Goal: Information Seeking & Learning: Learn about a topic

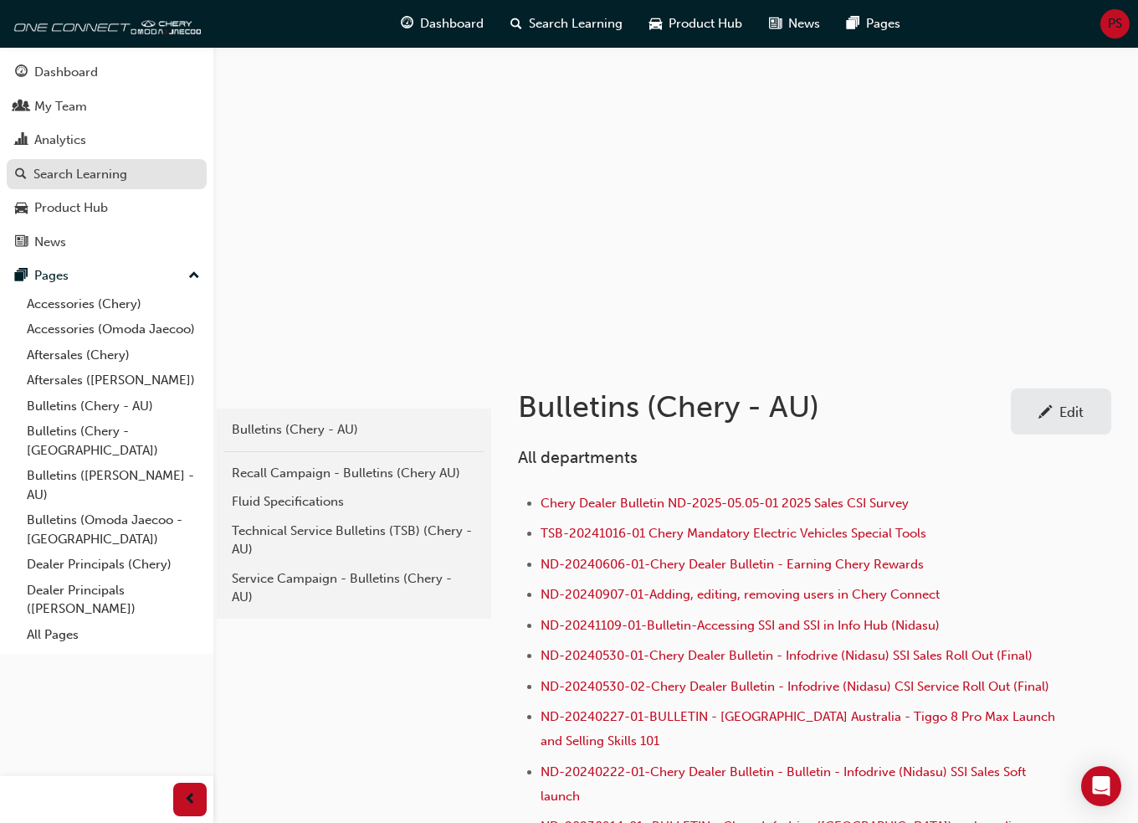
click at [77, 173] on div "Search Learning" at bounding box center [80, 174] width 94 height 19
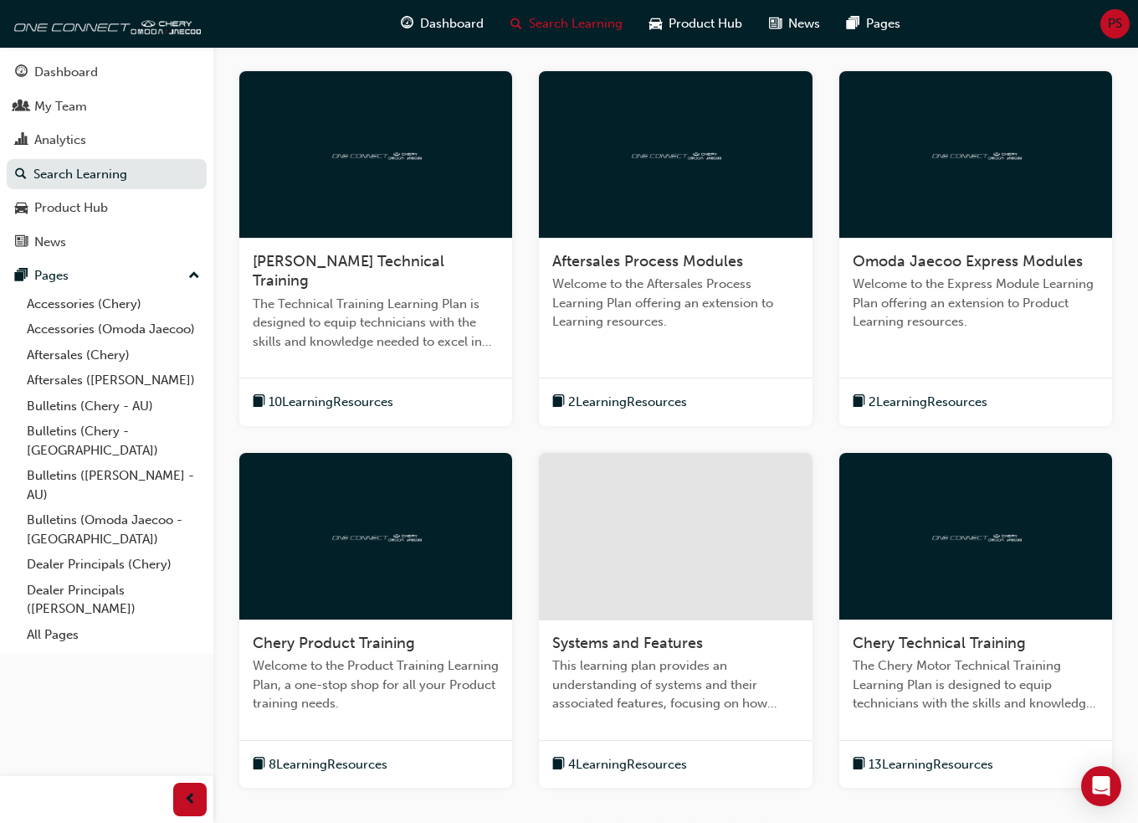
scroll to position [466, 0]
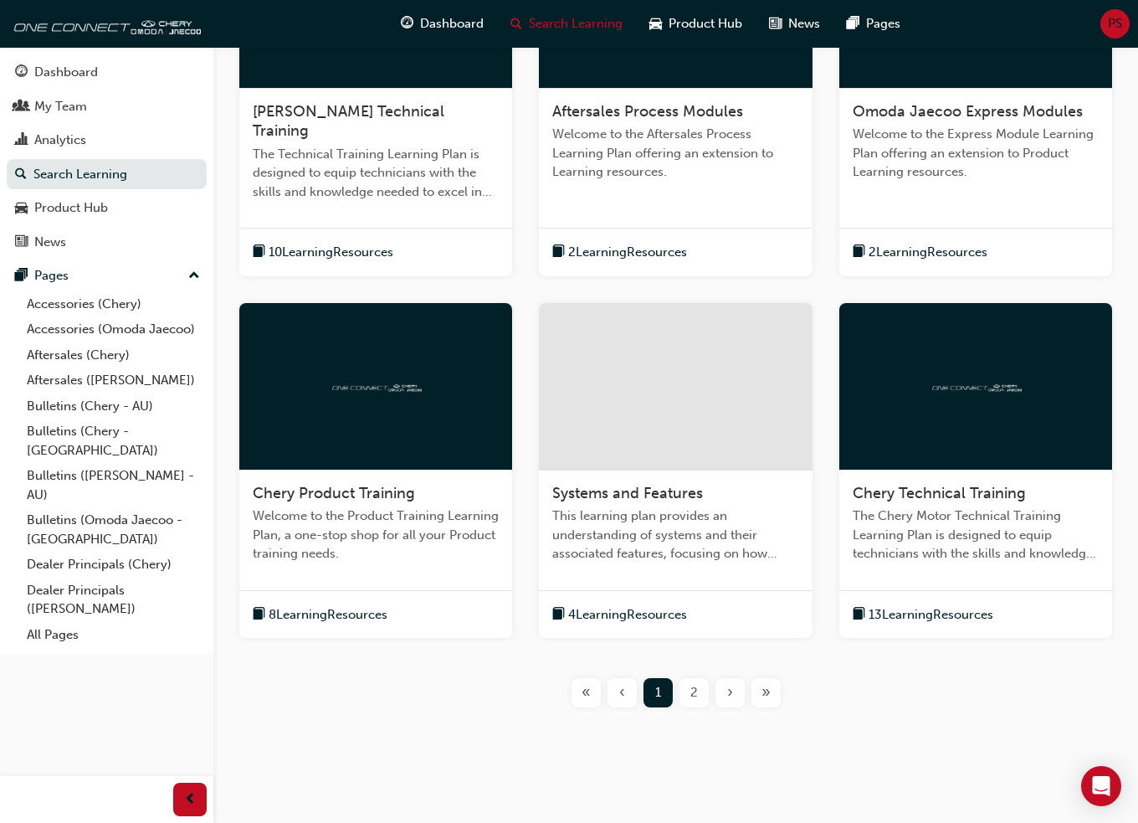
click at [653, 506] on span "This learning plan provides an understanding of systems and their associated fe…" at bounding box center [675, 534] width 246 height 57
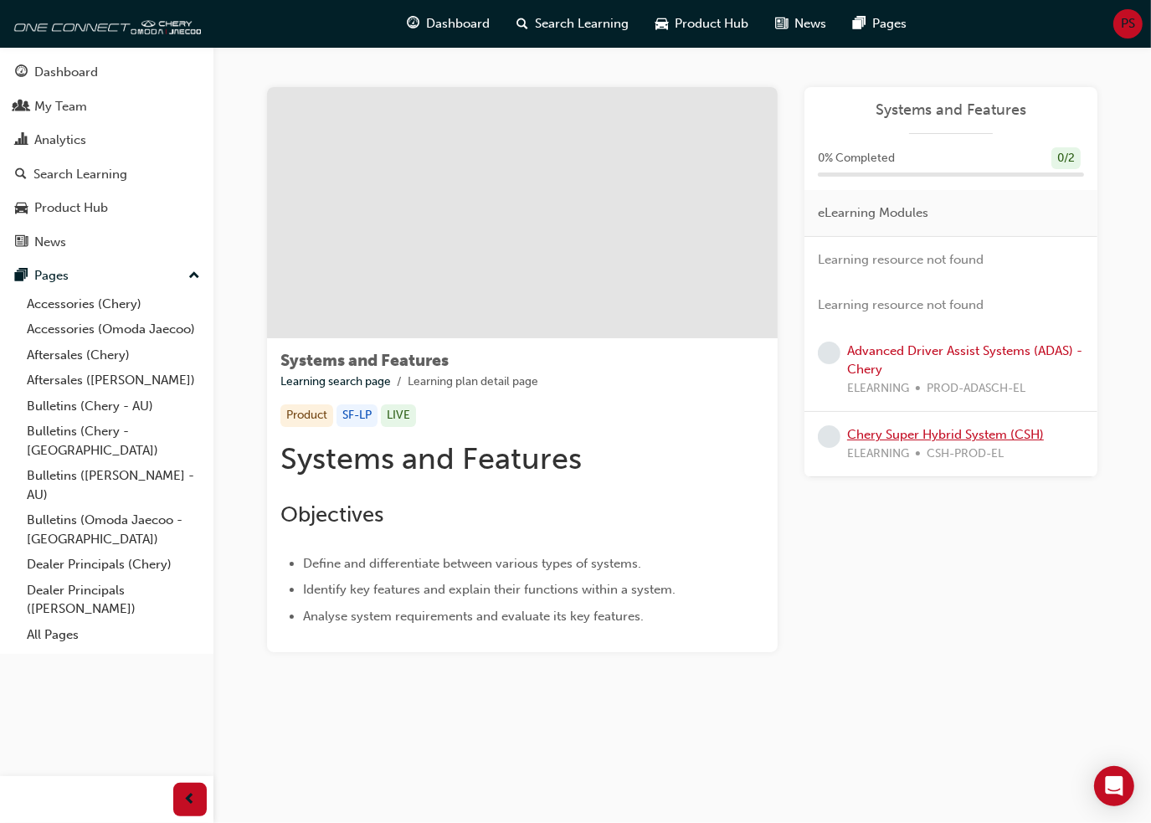
click at [909, 431] on link "Chery Super Hybrid System (CSH)" at bounding box center [945, 434] width 197 height 15
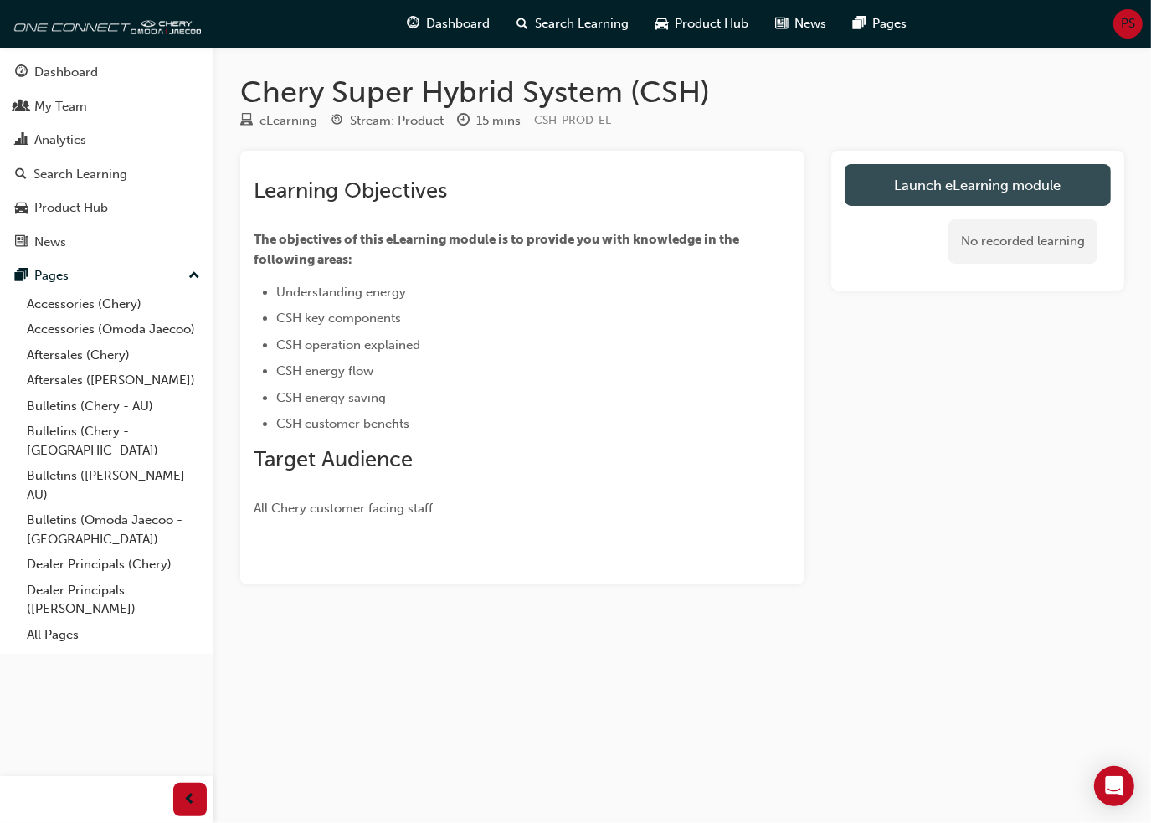
click at [961, 187] on link "Launch eLearning module" at bounding box center [977, 185] width 266 height 42
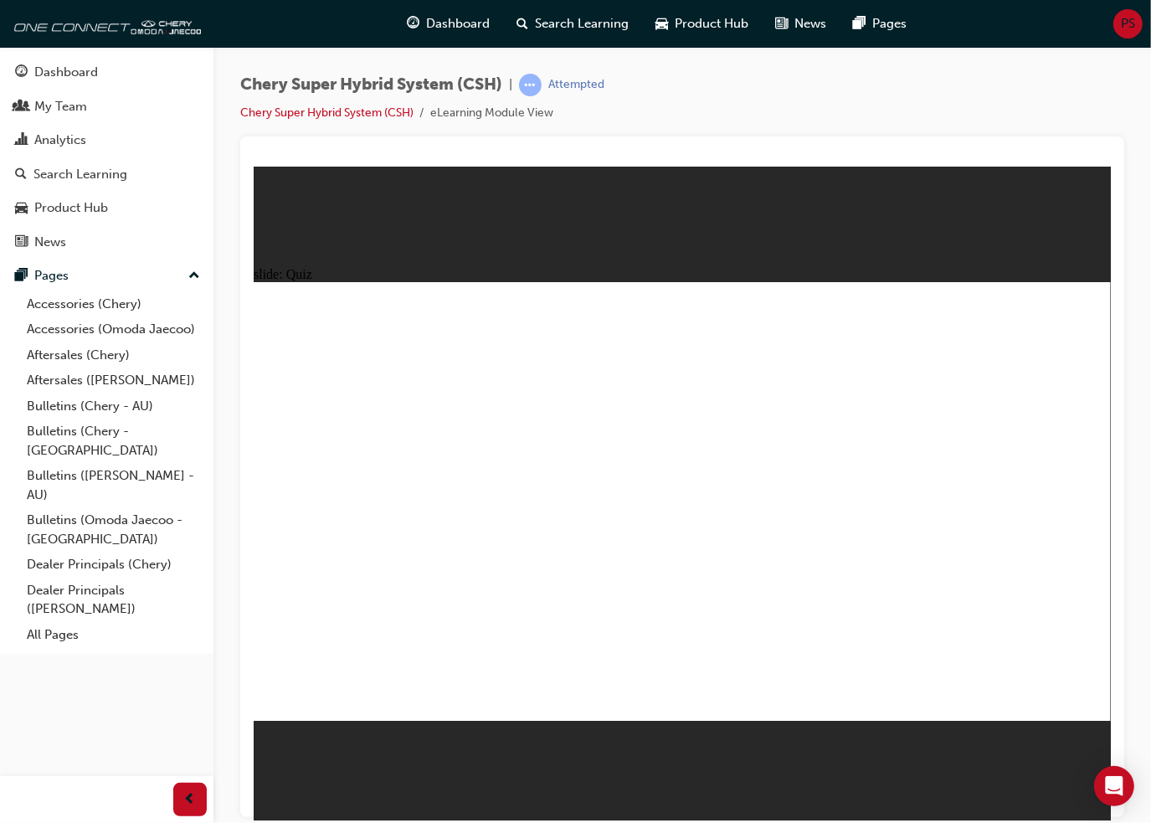
radio input "true"
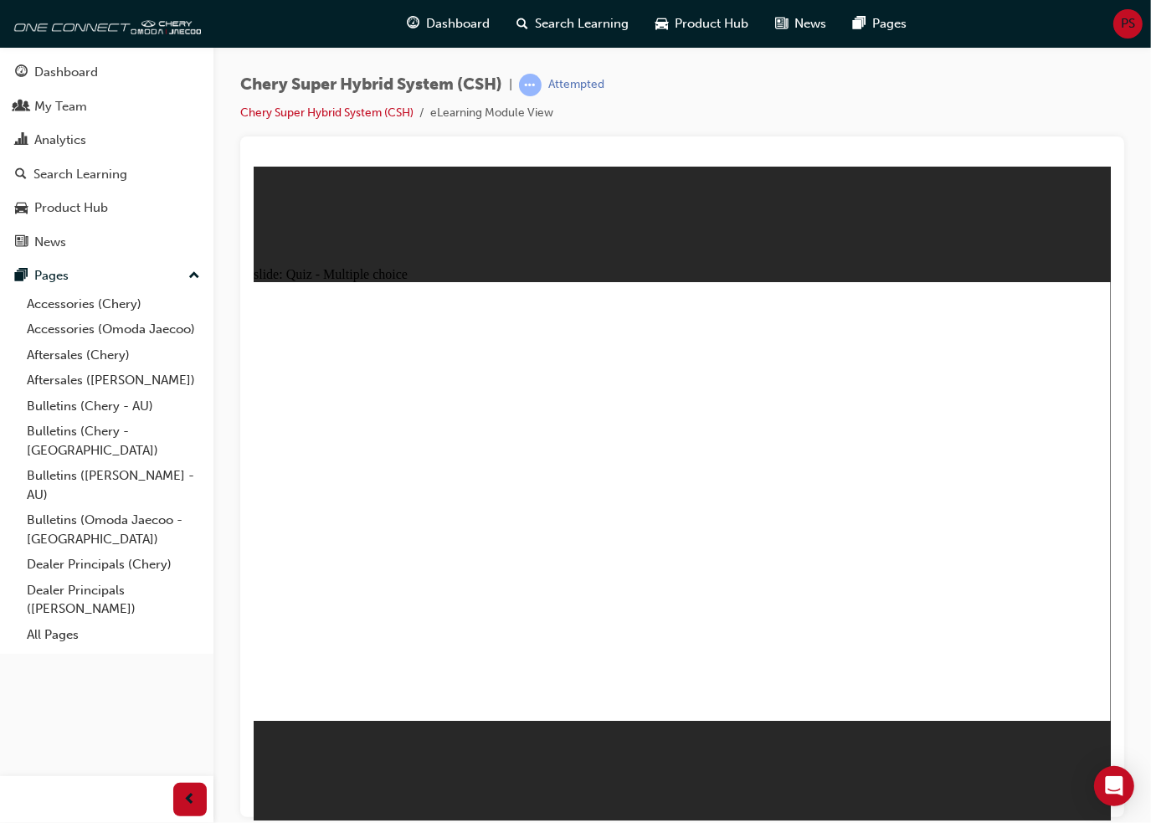
radio input "true"
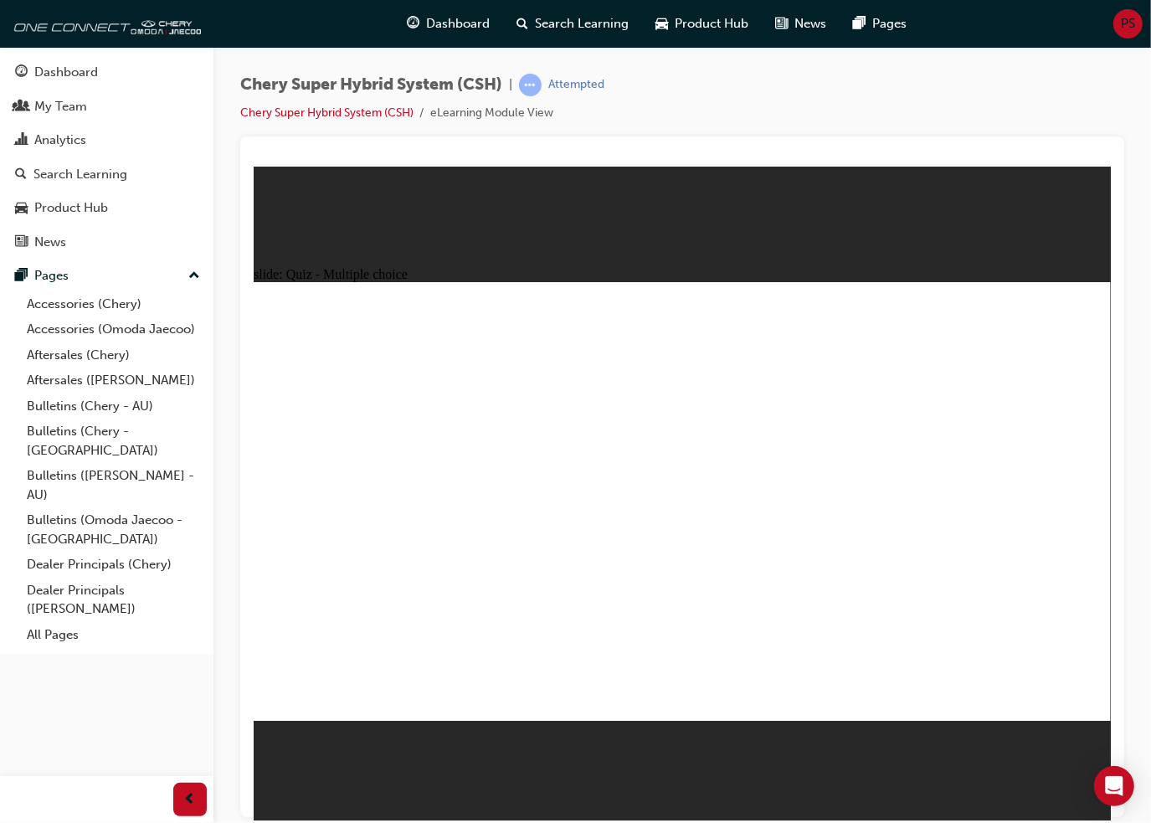
radio input "true"
